Goal: Check status: Check status

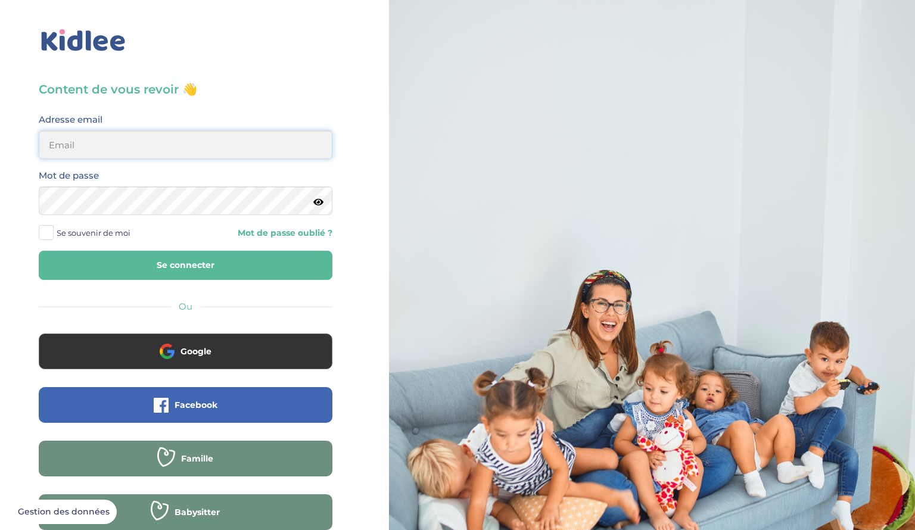
type input "[EMAIL_ADDRESS][DOMAIN_NAME]"
click at [232, 272] on button "Se connecter" at bounding box center [186, 265] width 294 height 29
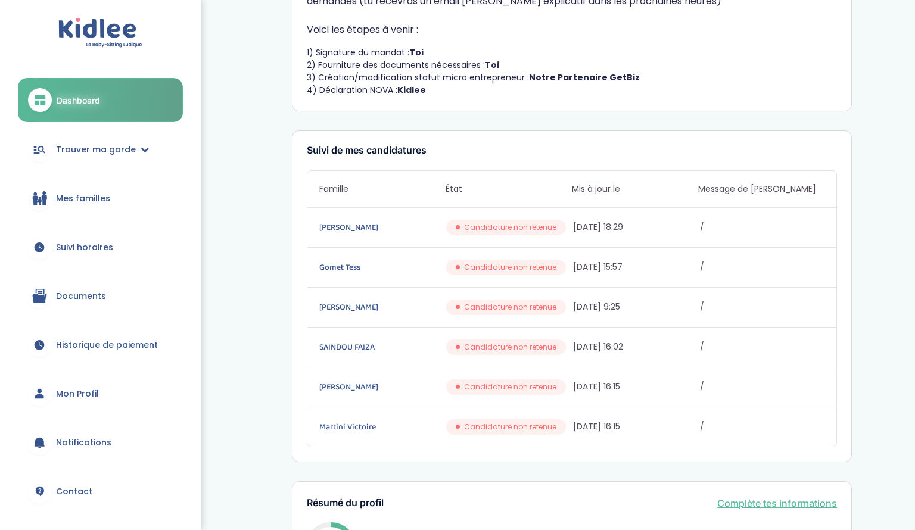
scroll to position [101, 0]
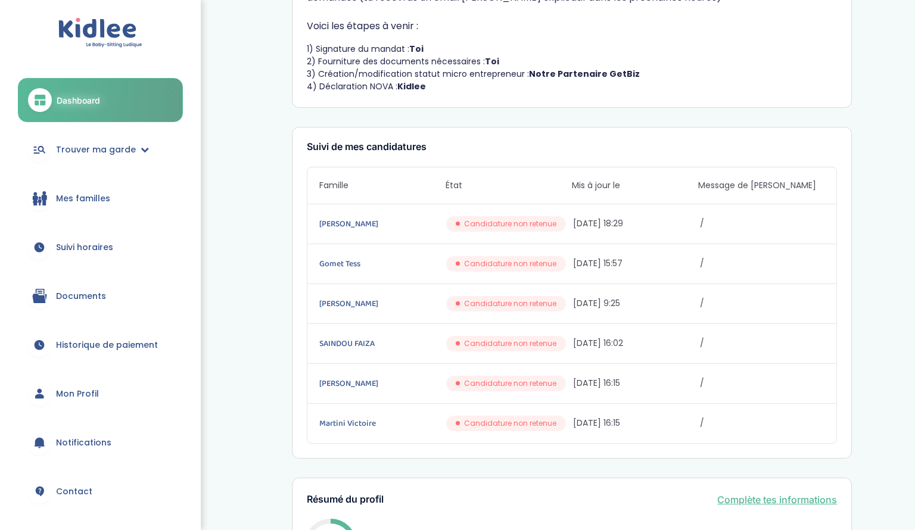
click at [66, 309] on link "Documents" at bounding box center [100, 296] width 165 height 43
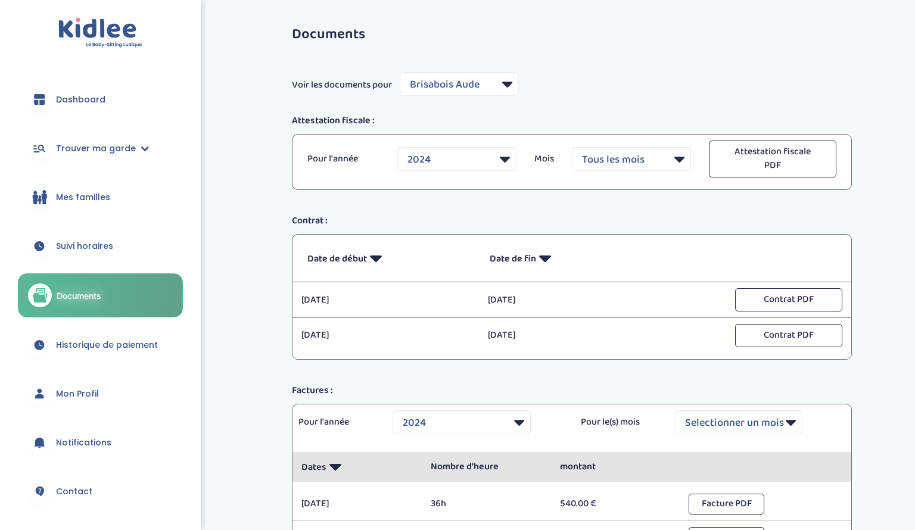
select select "5964"
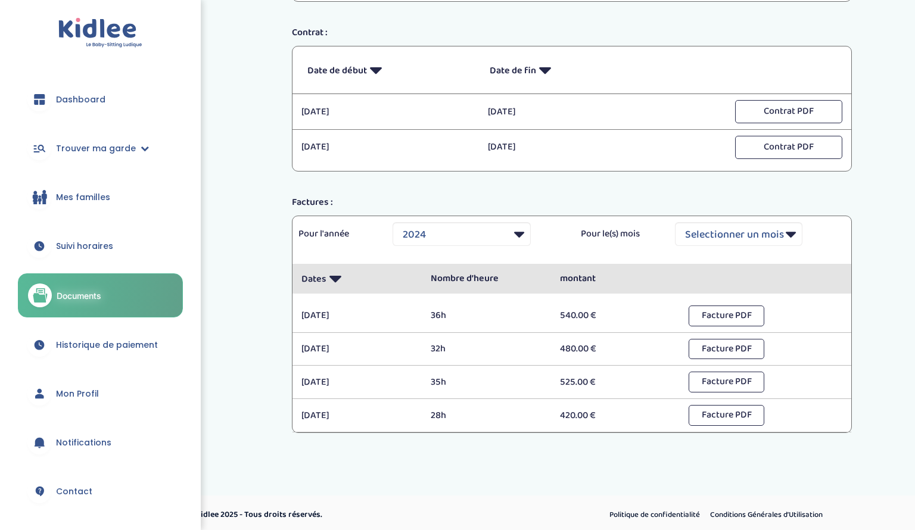
scroll to position [189, 0]
click at [465, 233] on select "Selectionner une année 2024 2025" at bounding box center [462, 233] width 138 height 24
select select "2025"
click at [393, 221] on select "Selectionner une année 2024 2025" at bounding box center [462, 233] width 138 height 24
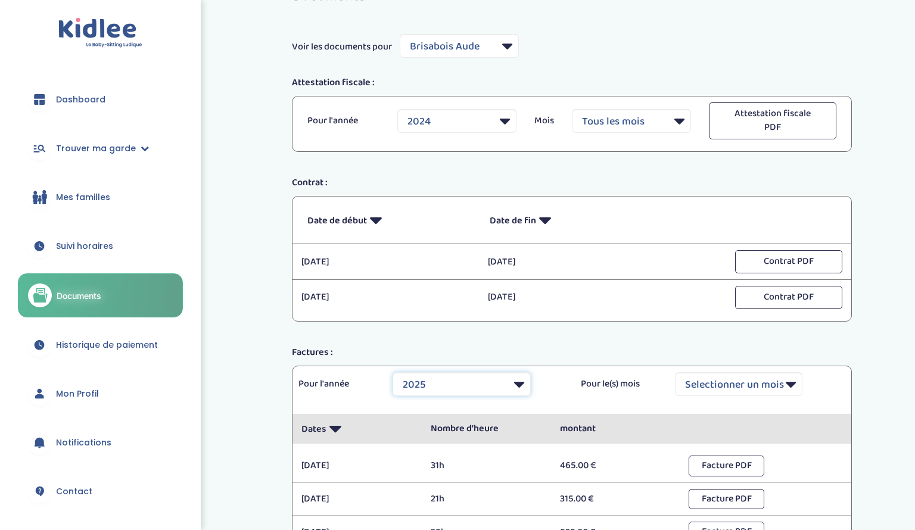
scroll to position [0, 0]
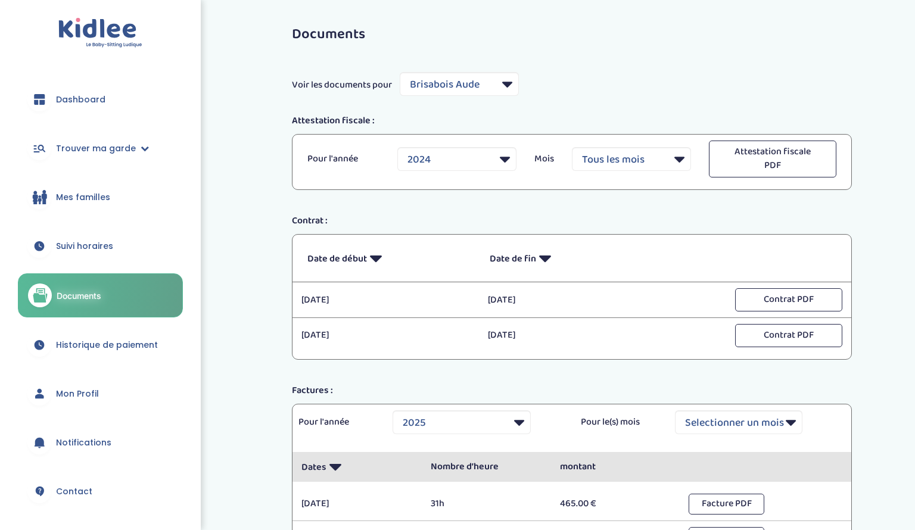
click at [111, 337] on link "Historique de paiement" at bounding box center [100, 345] width 165 height 43
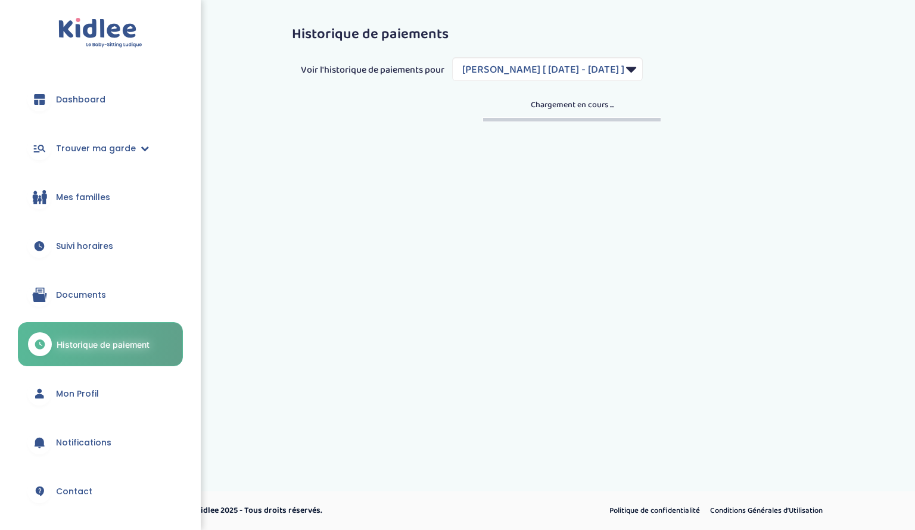
select select "1707"
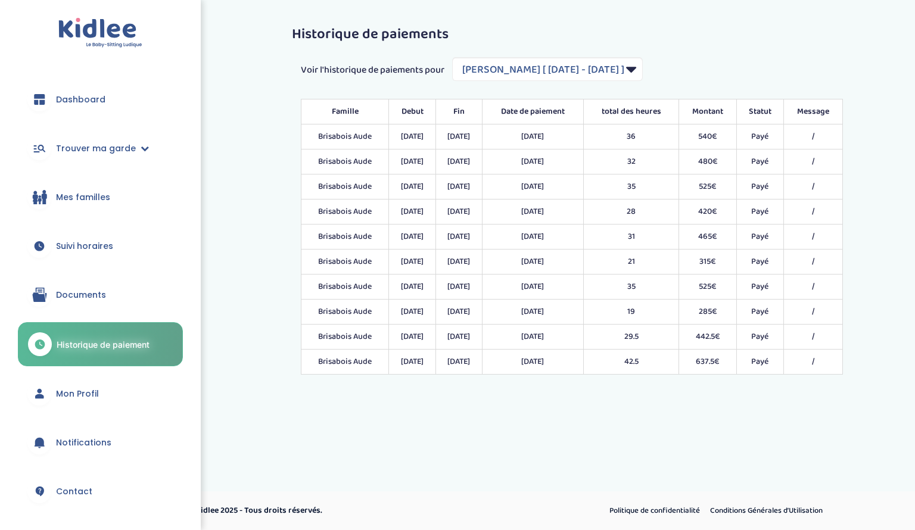
click at [67, 403] on link "Mon Profil" at bounding box center [100, 393] width 165 height 43
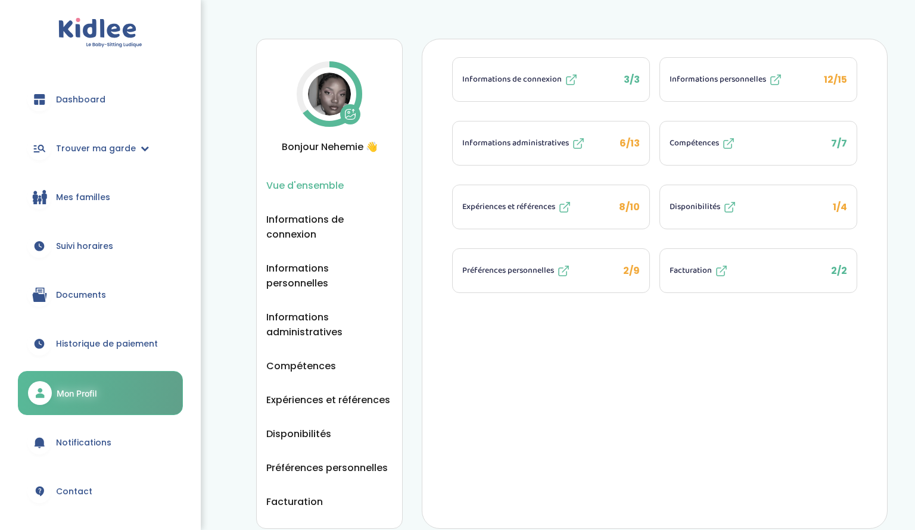
click at [99, 359] on link "Historique de paiement" at bounding box center [100, 343] width 165 height 43
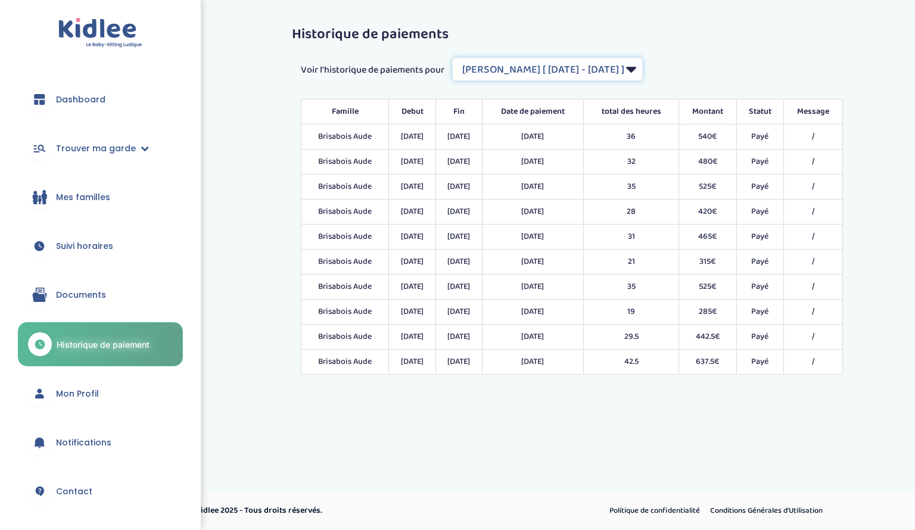
click at [643, 67] on select "Filtrer par Contrat Brisabois Aude [ 2024-09-02 - 2025-07-31 ] Brisabois Aude […" at bounding box center [547, 69] width 191 height 24
select select "2043"
click at [453, 57] on select "Filtrer par Contrat Brisabois Aude [ 2024-09-02 - 2025-07-31 ] Brisabois Aude […" at bounding box center [547, 69] width 191 height 24
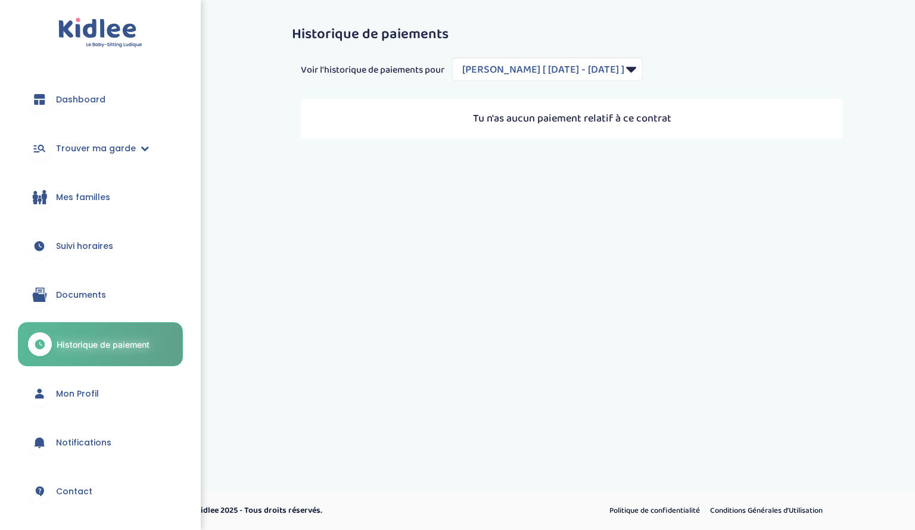
click at [126, 298] on link "Documents" at bounding box center [100, 294] width 165 height 43
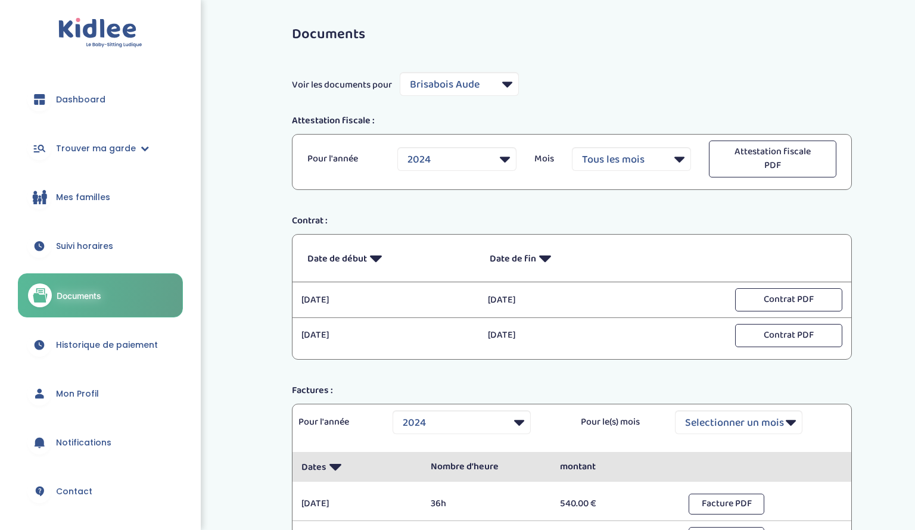
select select "5964"
select select "2024"
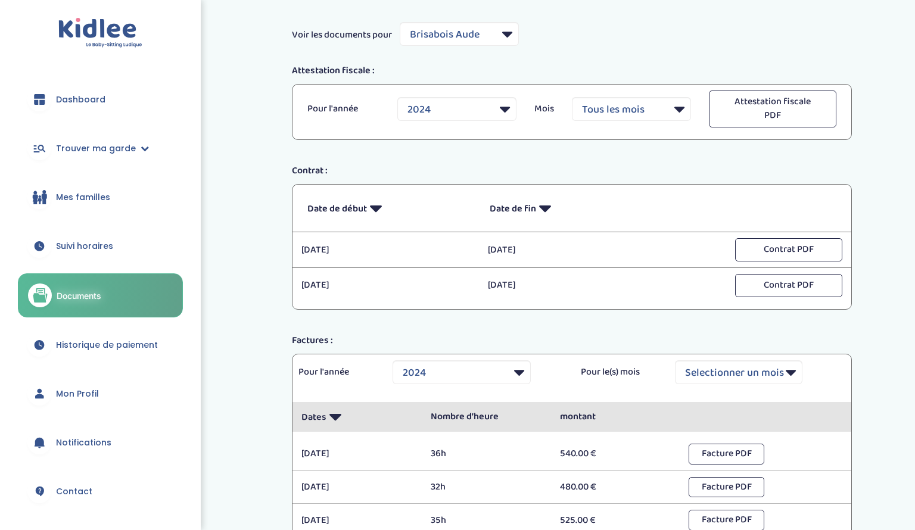
scroll to position [54, 0]
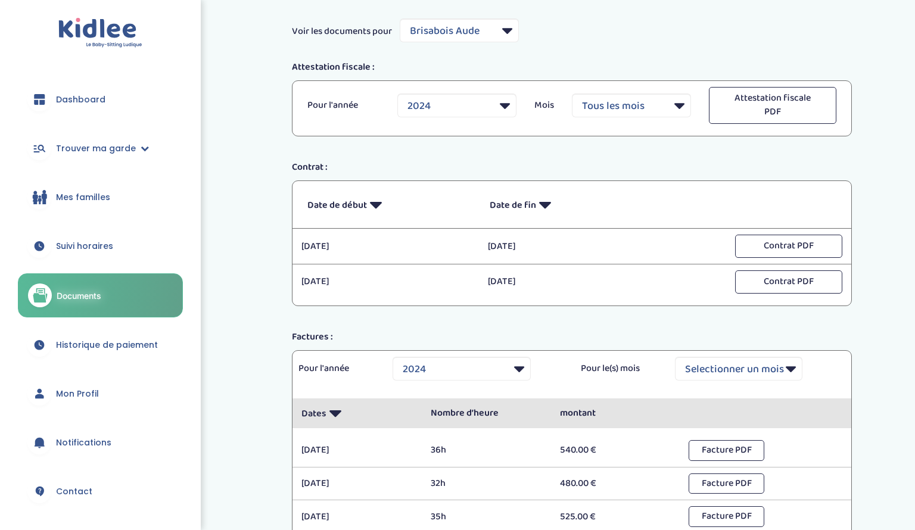
click at [111, 257] on link "Suivi horaires" at bounding box center [100, 246] width 165 height 43
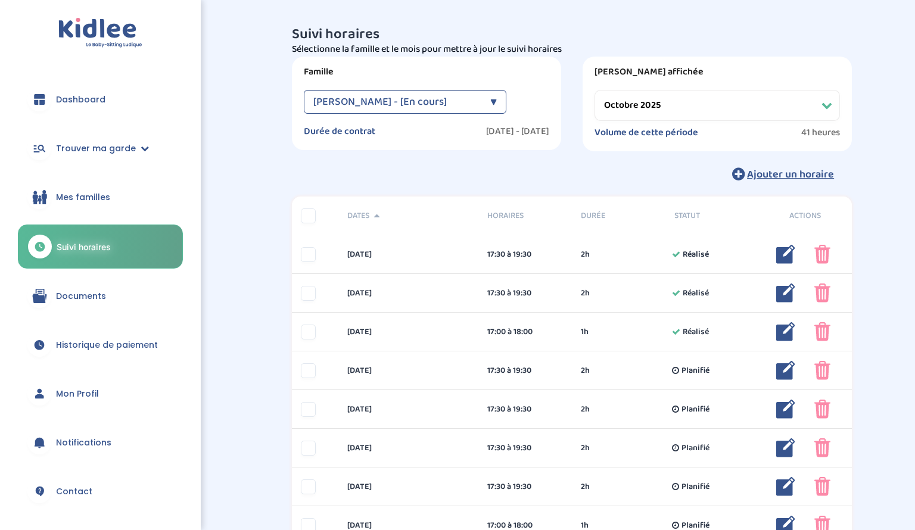
click at [686, 112] on select "Filtrer par mois août 2025 septembre 2025 octobre 2025 novembre 2025 décembre 2…" at bounding box center [717, 105] width 245 height 31
click at [595, 90] on select "Filtrer par mois août 2025 septembre 2025 octobre 2025 novembre 2025 décembre 2…" at bounding box center [717, 105] width 245 height 31
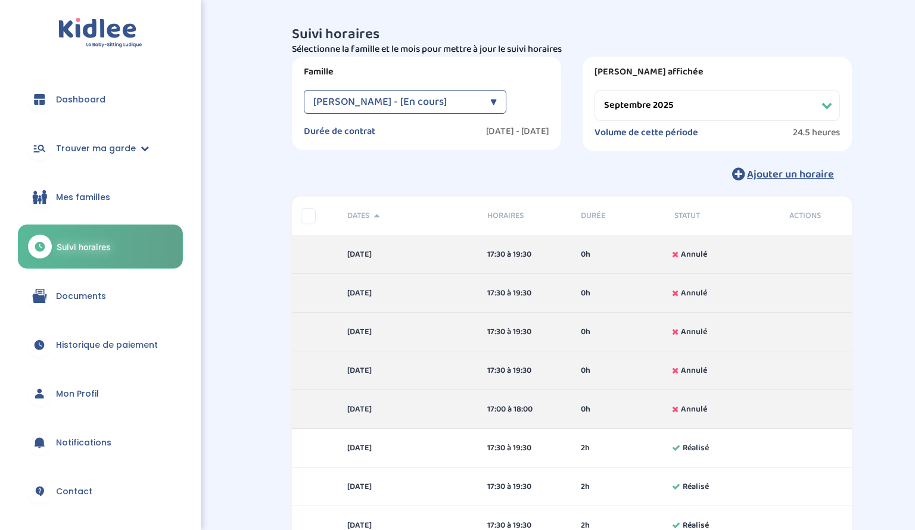
click at [469, 108] on div "Brisabois Aude - [En cours]" at bounding box center [398, 102] width 171 height 24
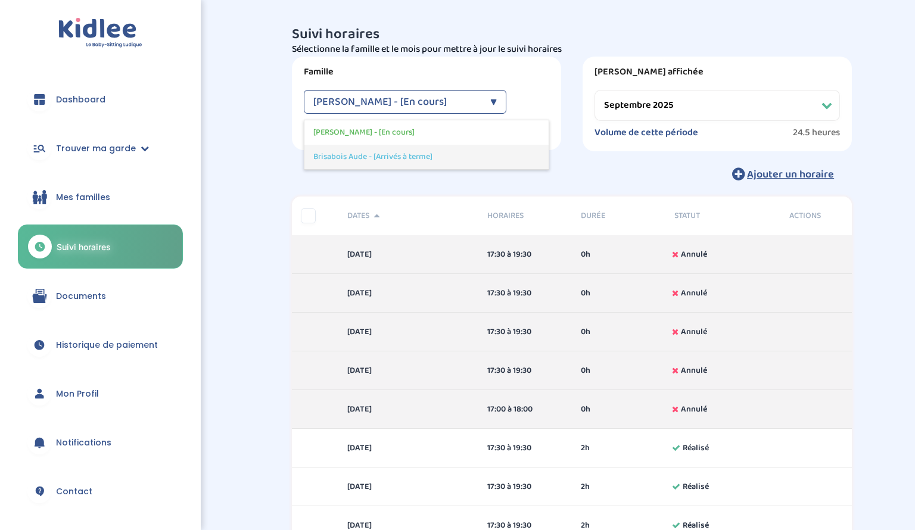
click at [459, 157] on div "Brisabois Aude - [Arrivés à terme]" at bounding box center [426, 157] width 244 height 24
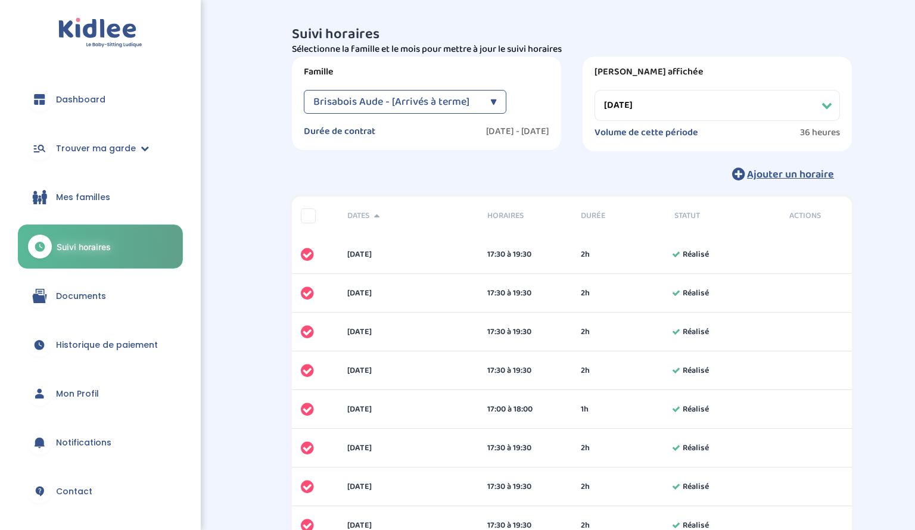
click at [464, 93] on span "Brisabois Aude - [Arrivés à terme]" at bounding box center [391, 102] width 156 height 24
click at [474, 132] on div "Brisabois Aude - [En cours]" at bounding box center [426, 132] width 244 height 24
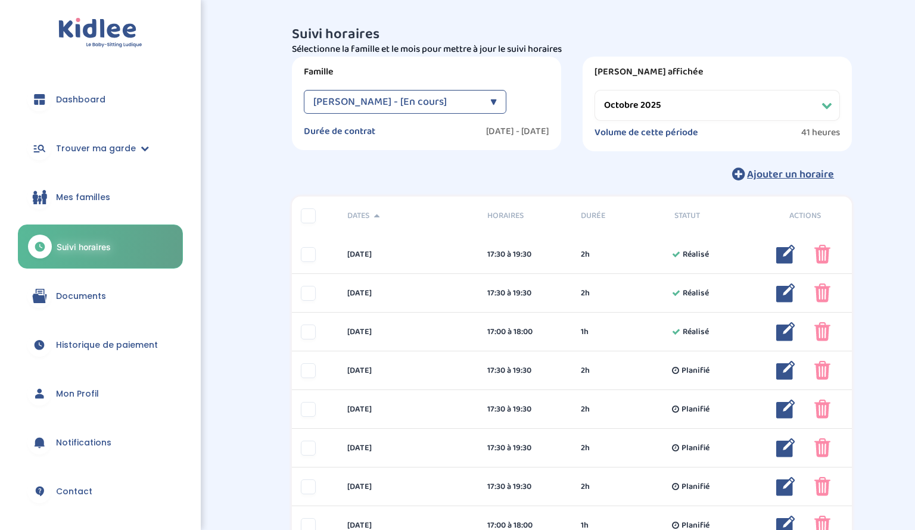
click at [680, 108] on select "Filtrer par mois août 2025 septembre 2025 octobre 2025 novembre 2025 décembre 2…" at bounding box center [717, 105] width 245 height 31
click at [595, 90] on select "Filtrer par mois août 2025 septembre 2025 octobre 2025 novembre 2025 décembre 2…" at bounding box center [717, 105] width 245 height 31
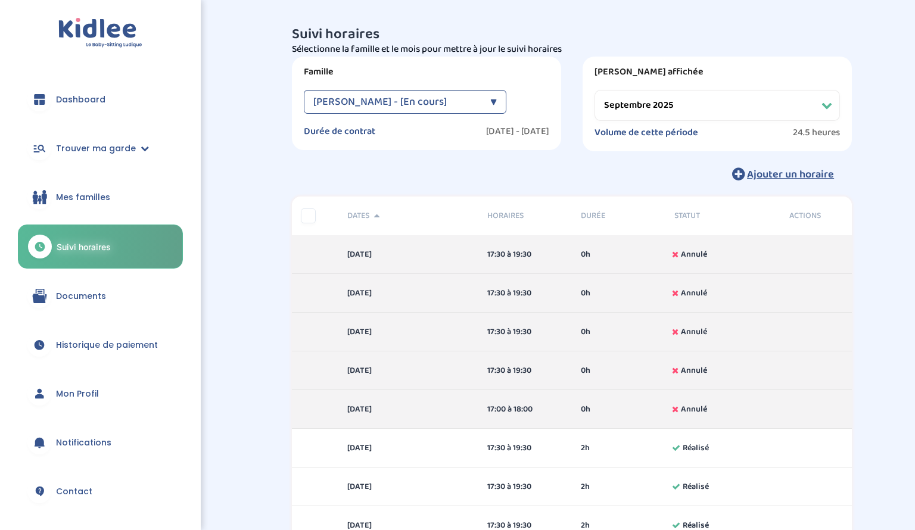
click at [493, 102] on div "▼" at bounding box center [493, 102] width 7 height 24
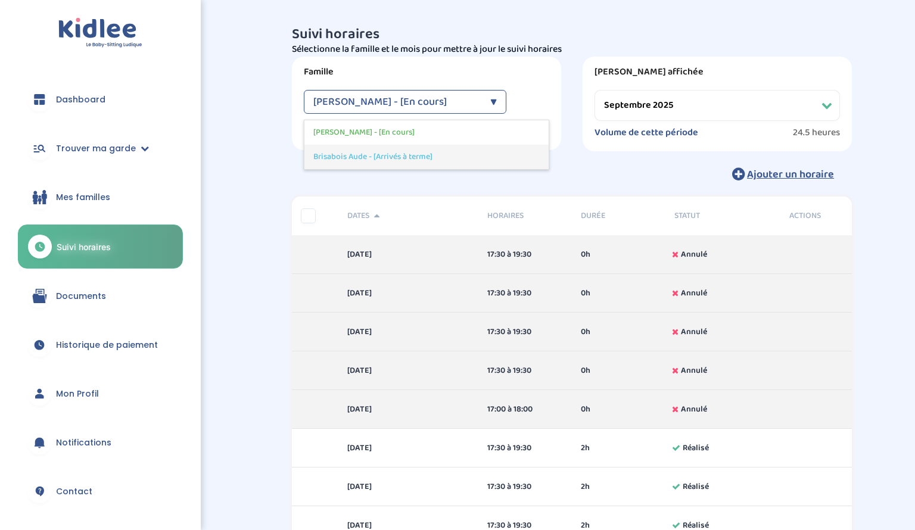
click at [487, 168] on div "Brisabois Aude - [Arrivés à terme]" at bounding box center [426, 157] width 244 height 24
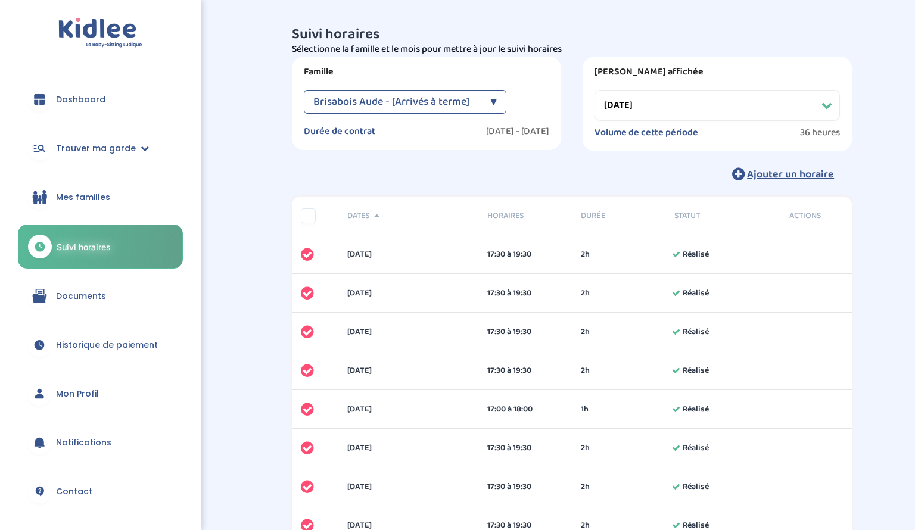
click at [487, 168] on div "Ajouter un horaire" at bounding box center [572, 174] width 560 height 26
click at [478, 95] on div "Brisabois Aude - [Arrivés à terme]" at bounding box center [398, 102] width 171 height 24
click at [452, 139] on div "Brisabois Aude - [En cours]" at bounding box center [426, 132] width 244 height 24
select select "octobre 2025"
